Goal: Check status

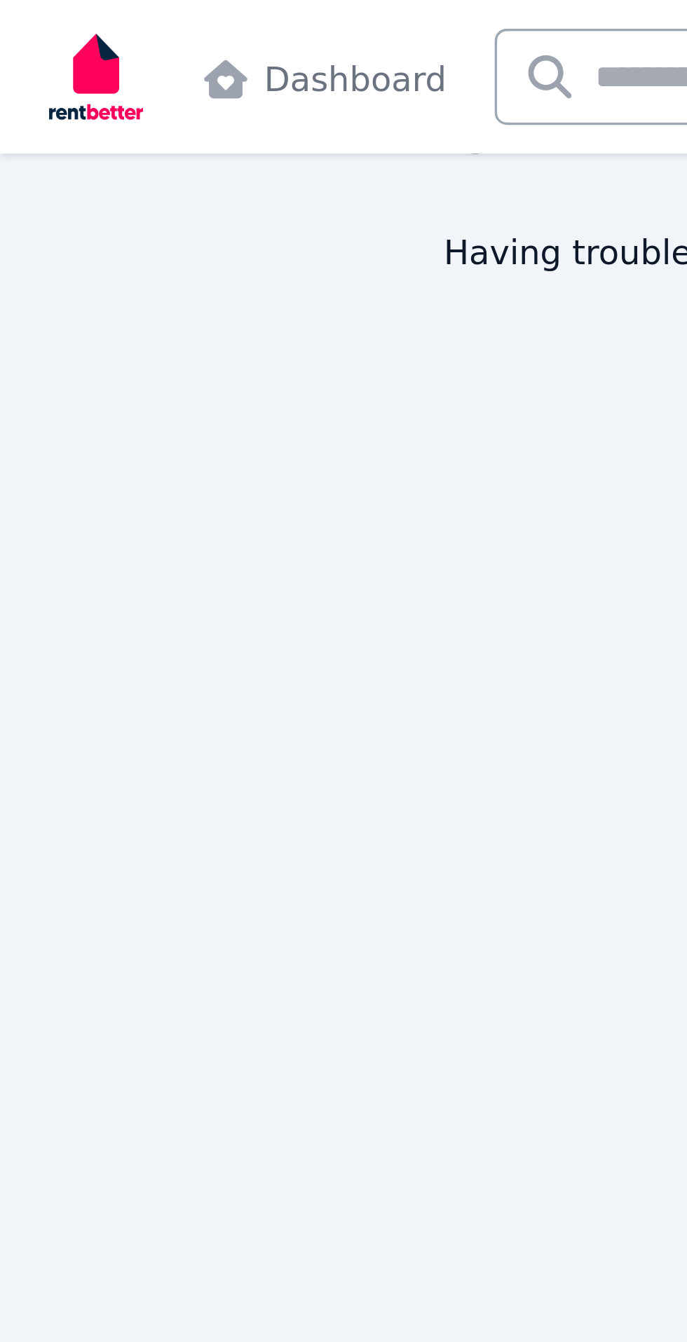
scroll to position [68, 0]
